Goal: Task Accomplishment & Management: Manage account settings

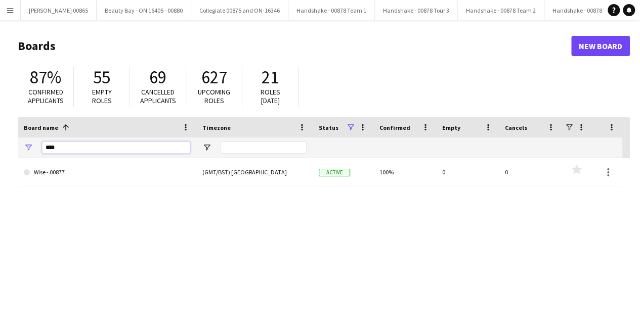
click at [82, 147] on input "****" at bounding box center [116, 148] width 148 height 12
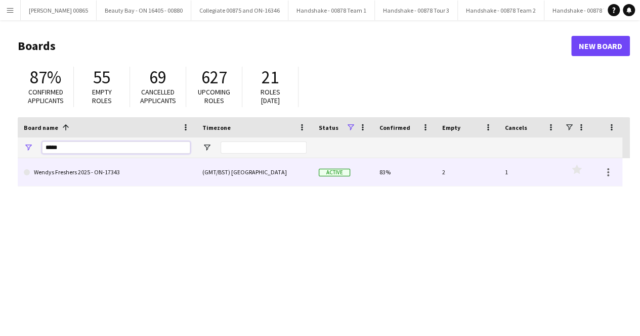
type input "*****"
click at [56, 173] on link "Wendys Freshers 2025 - ON-17343" at bounding box center [107, 172] width 166 height 28
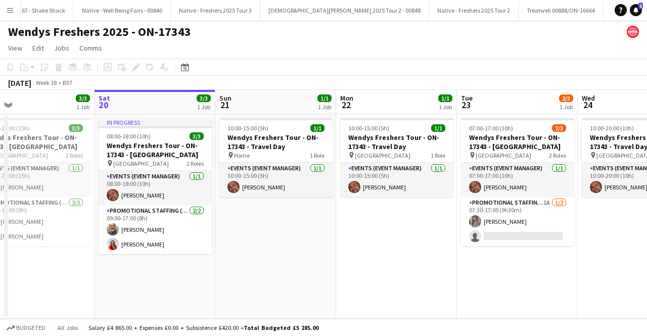
scroll to position [0, 269]
drag, startPoint x: 434, startPoint y: 244, endPoint x: 407, endPoint y: 244, distance: 26.8
click at [407, 244] on app-calendar-viewport "Wed 17 Thu 18 1/1 1 Job Fri 19 3/3 1 Job Sat 20 3/3 1 Job Sun 21 1/1 1 Job Mon …" at bounding box center [323, 204] width 647 height 229
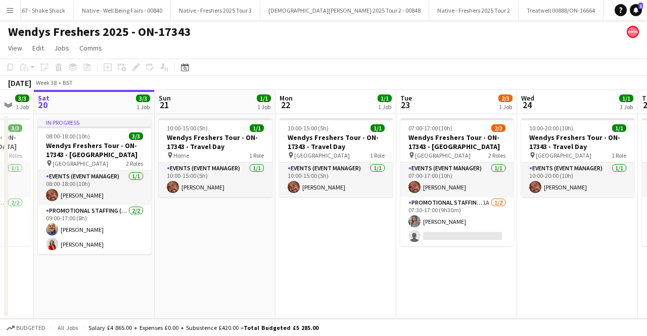
scroll to position [0, 336]
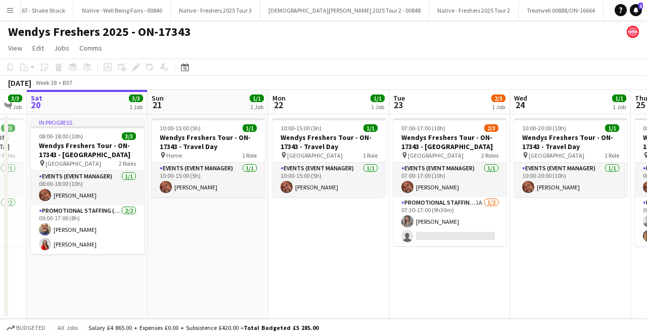
drag, startPoint x: 373, startPoint y: 251, endPoint x: 335, endPoint y: 251, distance: 38.4
click at [335, 251] on app-calendar-viewport "Wed 17 Thu 18 1/1 1 Job Fri 19 3/3 1 Job Sat 20 3/3 1 Job Sun 21 1/1 1 Job Mon …" at bounding box center [323, 204] width 647 height 229
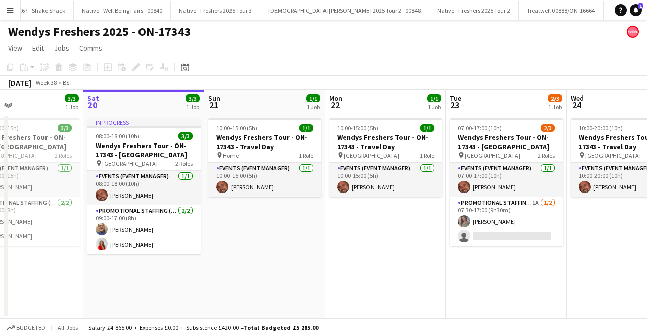
drag, startPoint x: 335, startPoint y: 251, endPoint x: 392, endPoint y: 252, distance: 57.2
click at [392, 252] on app-calendar-viewport "Wed 17 Thu 18 1/1 1 Job Fri 19 3/3 1 Job Sat 20 3/3 1 Job Sun 21 1/1 1 Job Mon …" at bounding box center [323, 204] width 647 height 229
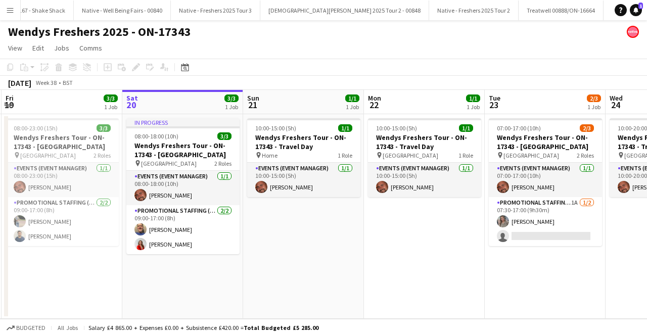
drag, startPoint x: 276, startPoint y: 235, endPoint x: 317, endPoint y: 233, distance: 40.5
click at [317, 233] on app-calendar-viewport "Wed 17 Thu 18 1/1 1 Job Fri 19 3/3 1 Job Sat 20 3/3 1 Job Sun 21 1/1 1 Job Mon …" at bounding box center [323, 204] width 647 height 229
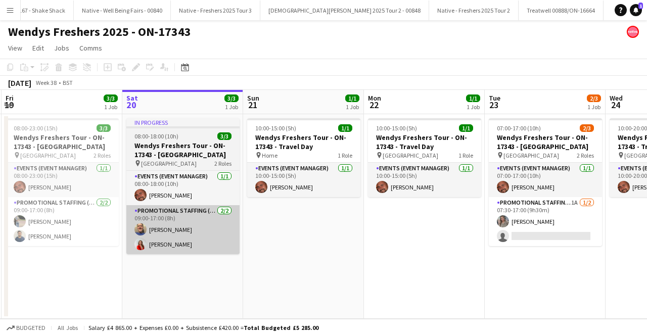
scroll to position [0, 239]
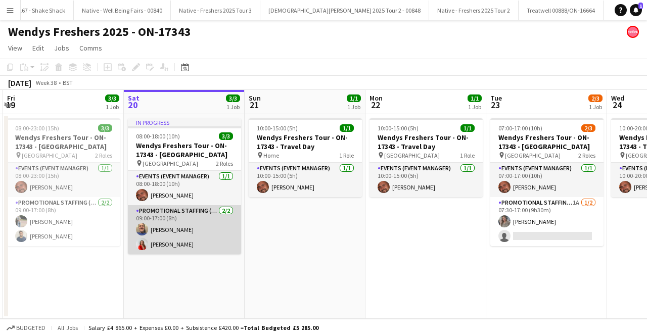
click at [156, 237] on app-card-role "Promotional Staffing (Brand Ambassadors) [DATE] 09:00-17:00 (8h) [PERSON_NAME] …" at bounding box center [184, 229] width 113 height 49
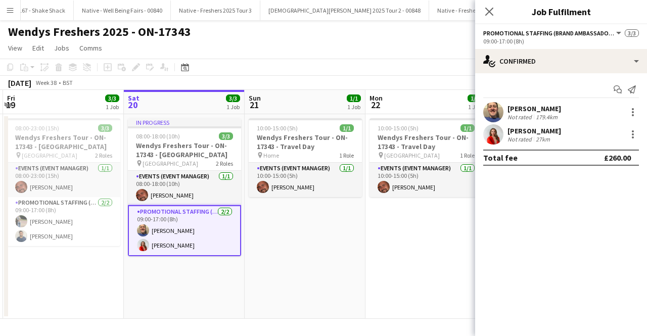
click at [521, 126] on div "[PERSON_NAME]" at bounding box center [535, 130] width 54 height 9
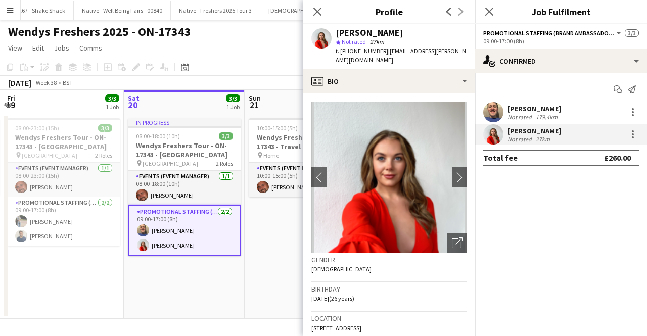
click at [459, 169] on app-crew-profile-bio "chevron-left chevron-right Open photos pop-in Gender [DEMOGRAPHIC_DATA] Birthda…" at bounding box center [389, 215] width 172 height 243
click at [454, 172] on app-icon "chevron-right" at bounding box center [460, 177] width 16 height 11
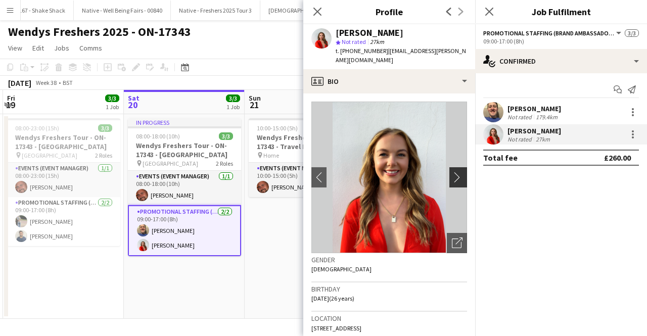
click at [452, 172] on app-icon "chevron-right" at bounding box center [460, 177] width 16 height 11
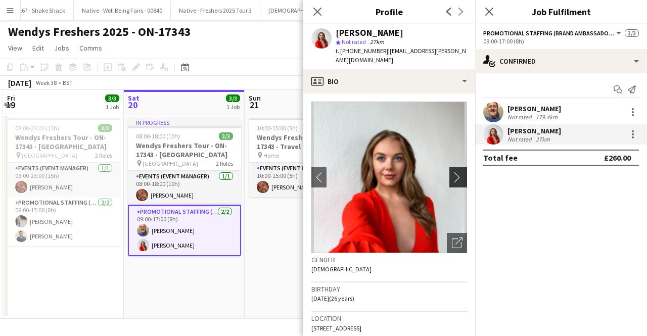
click at [453, 172] on app-icon "chevron-right" at bounding box center [460, 177] width 16 height 11
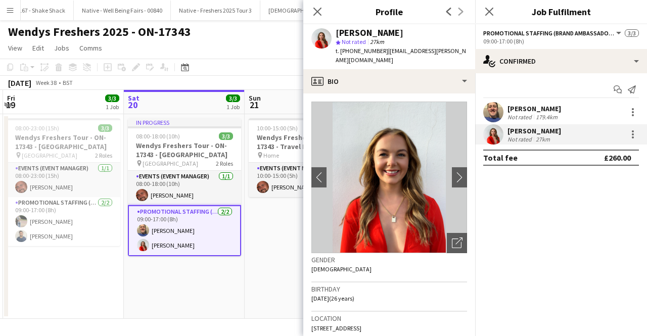
click at [531, 109] on div "[PERSON_NAME]" at bounding box center [535, 108] width 54 height 9
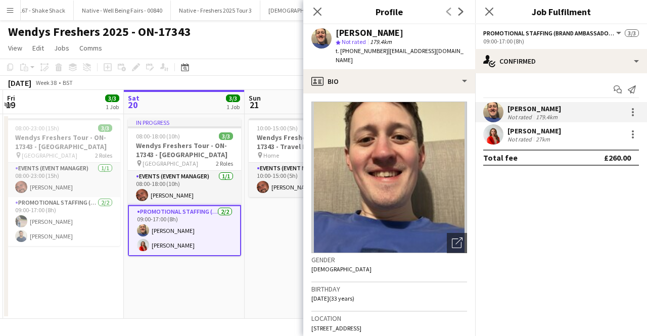
click at [520, 131] on div "[PERSON_NAME]" at bounding box center [535, 130] width 54 height 9
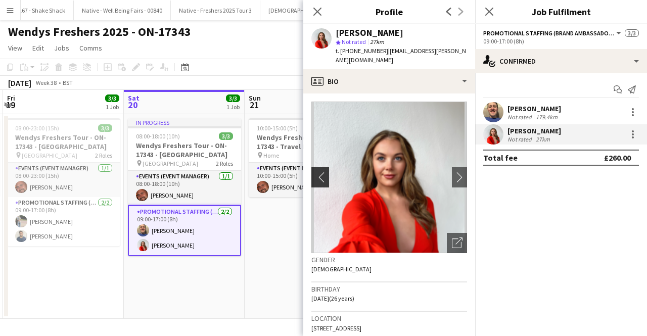
click at [318, 172] on app-icon "chevron-left" at bounding box center [320, 177] width 16 height 11
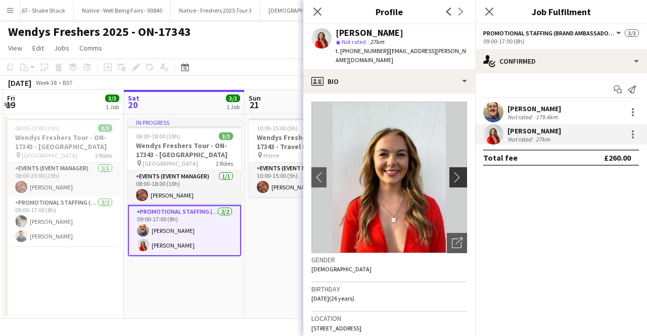
click at [452, 172] on app-icon "chevron-right" at bounding box center [460, 177] width 16 height 11
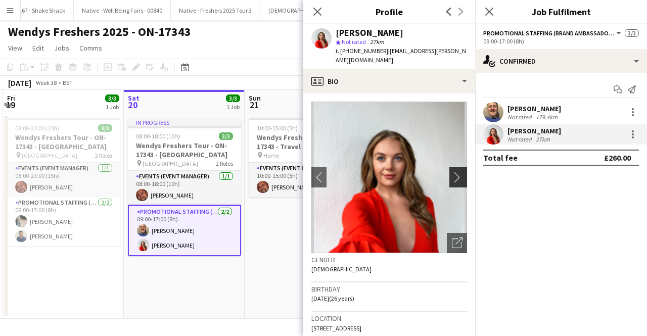
click at [452, 172] on app-icon "chevron-right" at bounding box center [460, 177] width 16 height 11
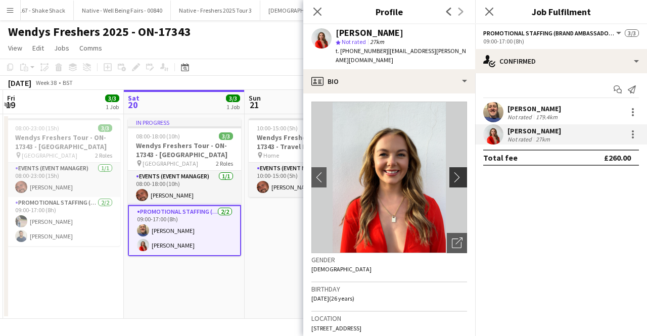
click at [452, 172] on app-icon "chevron-right" at bounding box center [460, 177] width 16 height 11
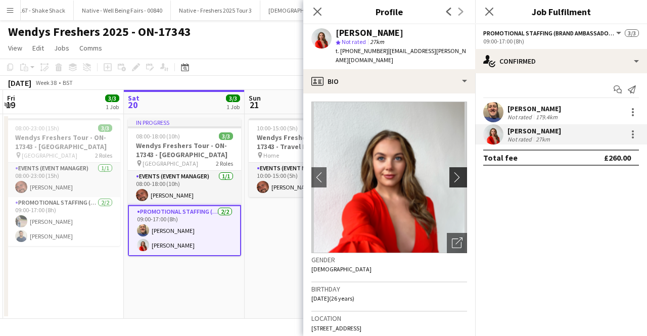
click at [452, 172] on app-icon "chevron-right" at bounding box center [460, 177] width 16 height 11
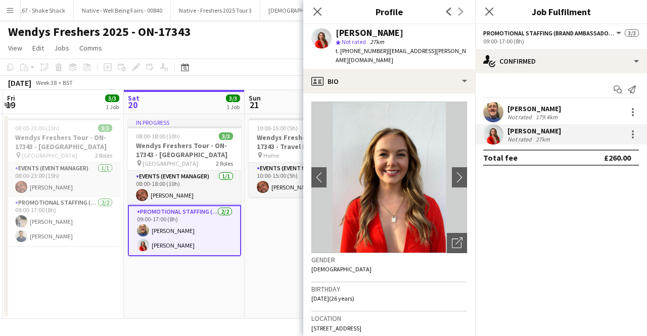
scroll to position [51, 0]
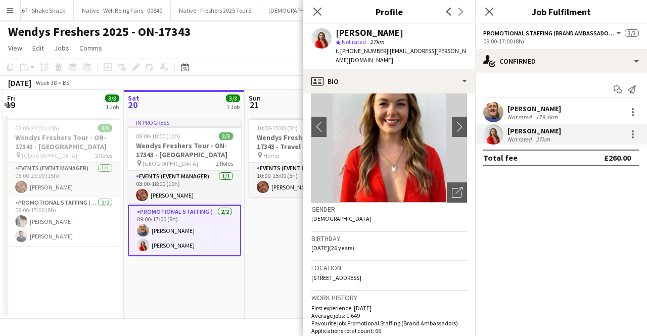
click at [521, 105] on div "[PERSON_NAME]" at bounding box center [535, 108] width 54 height 9
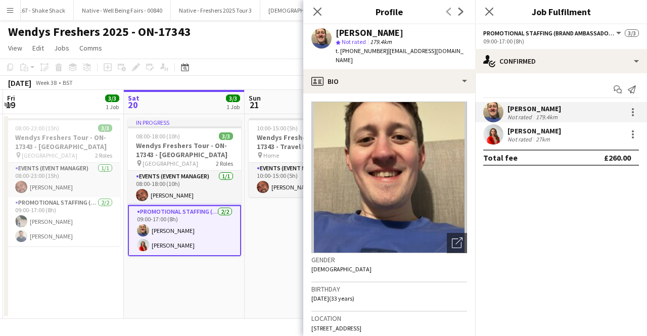
click at [295, 279] on app-date-cell "10:00-15:00 (5h) 1/1 Wendys Freshers Tour - ON-17343 - Travel Day pin Home 1 Ro…" at bounding box center [305, 216] width 121 height 205
